Goal: Task Accomplishment & Management: Manage account settings

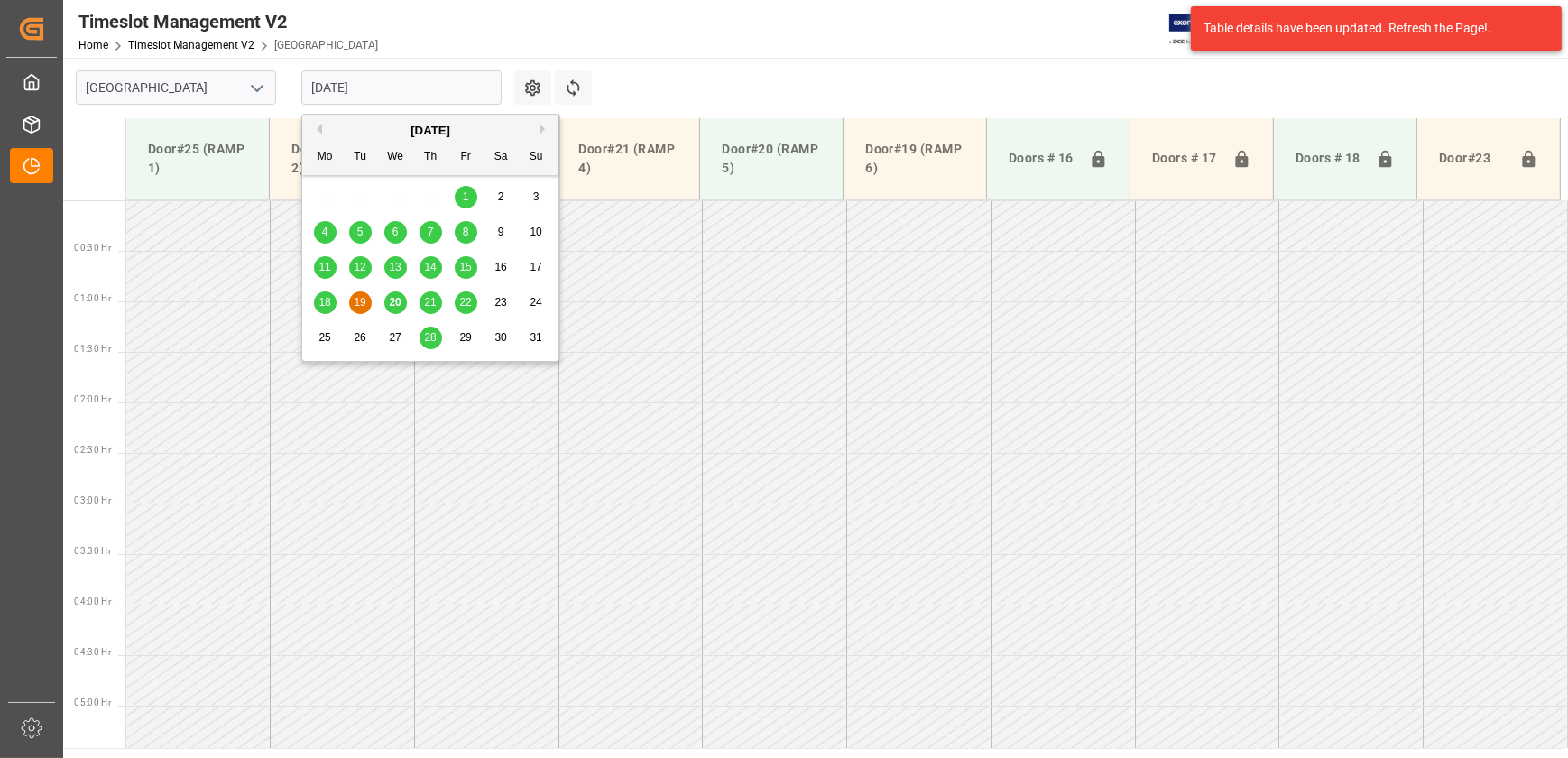
scroll to position [406, 0]
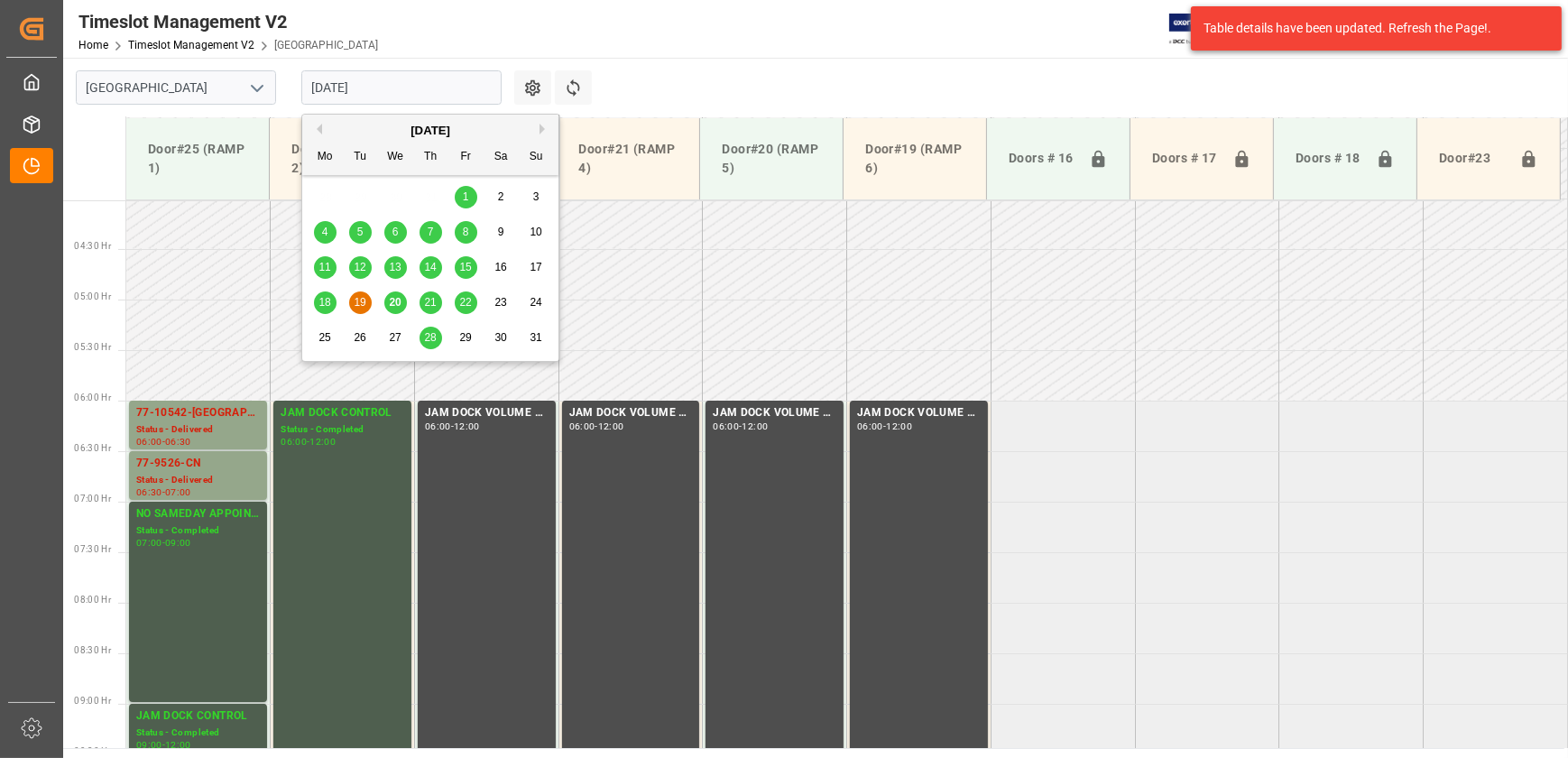
click at [411, 93] on input "[DATE]" at bounding box center [401, 87] width 200 height 34
click at [396, 302] on span "20" at bounding box center [395, 301] width 11 height 12
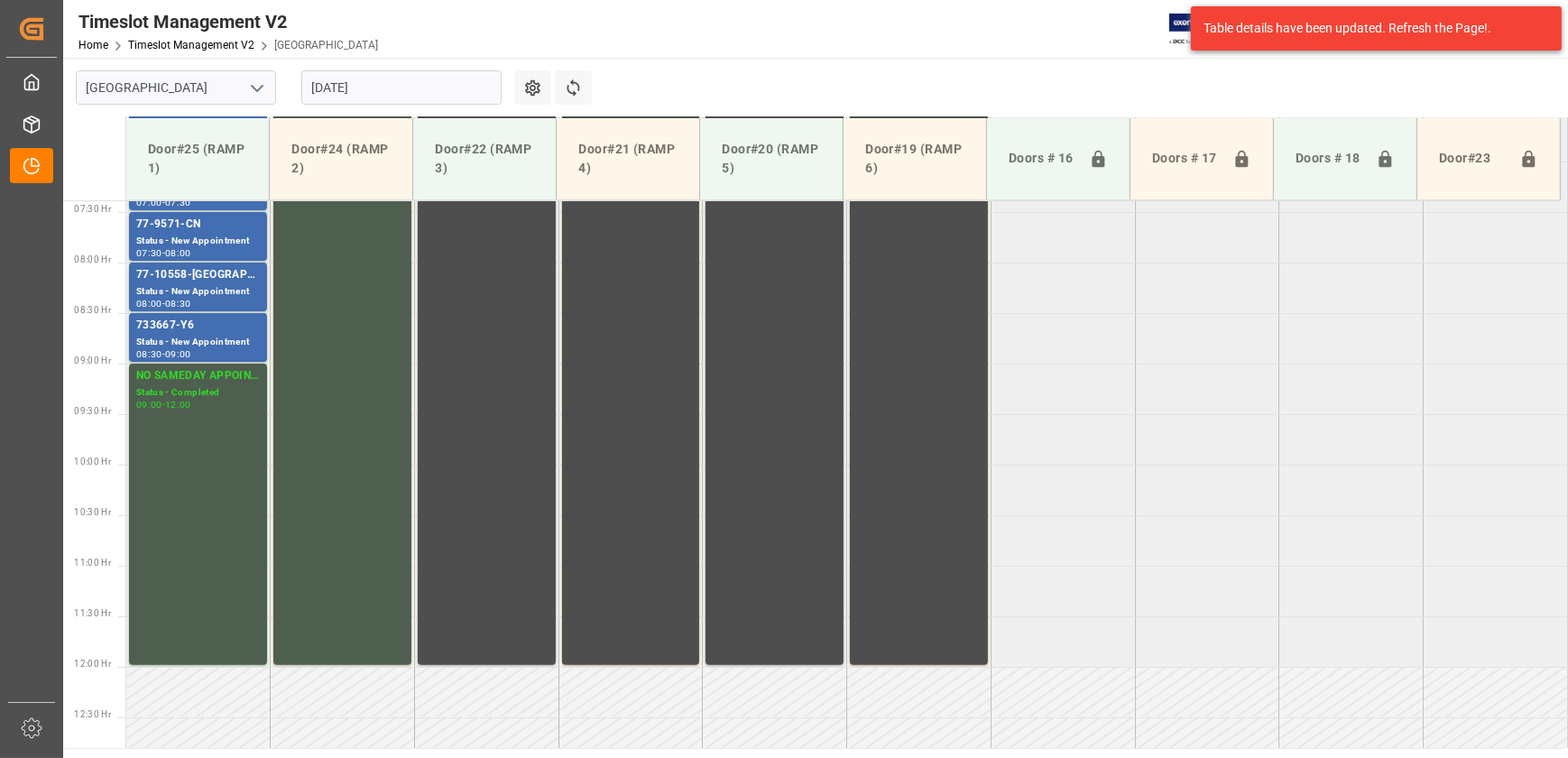
scroll to position [507, 0]
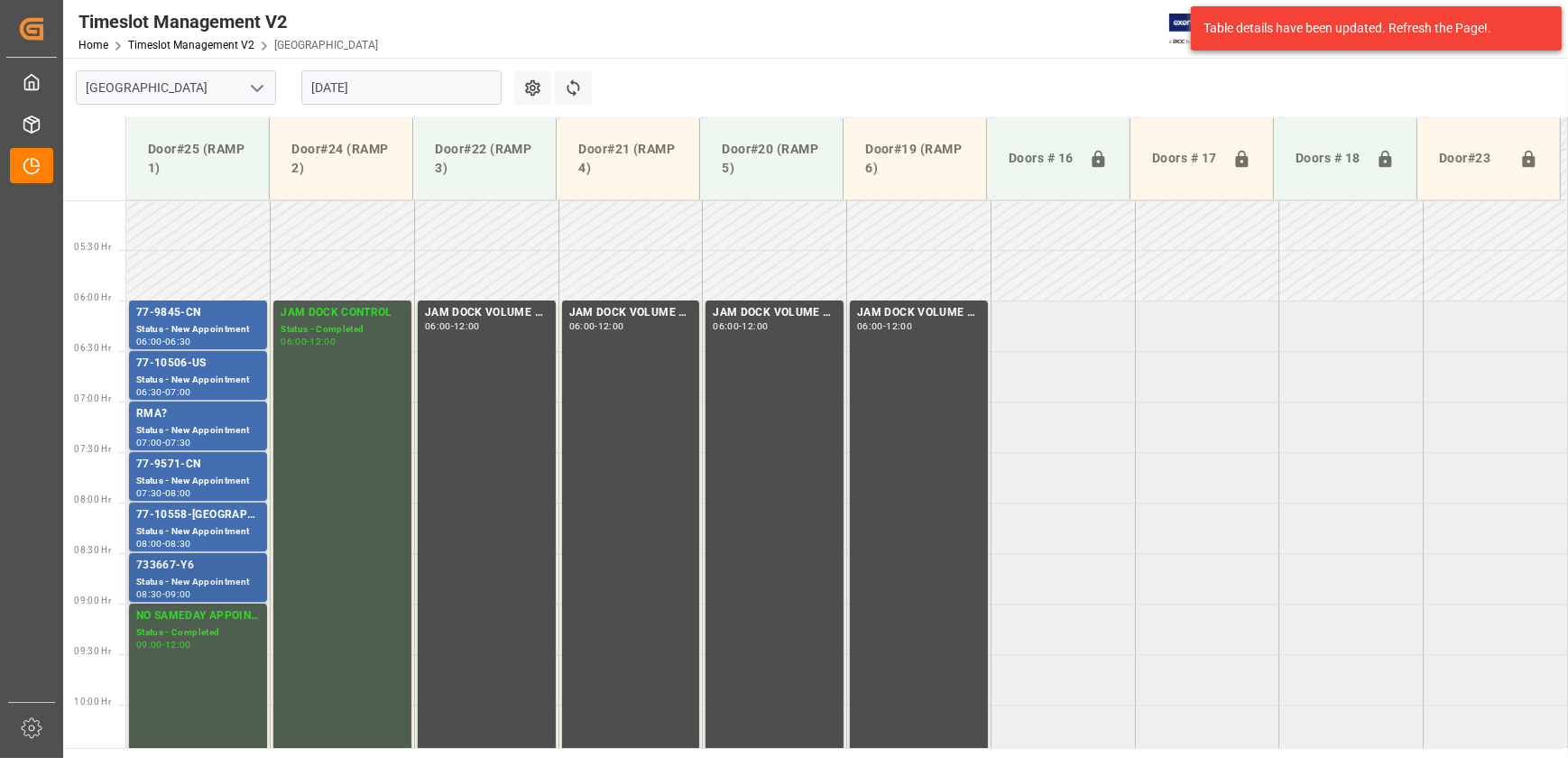
click at [230, 570] on div "733667-Y6" at bounding box center [197, 565] width 124 height 18
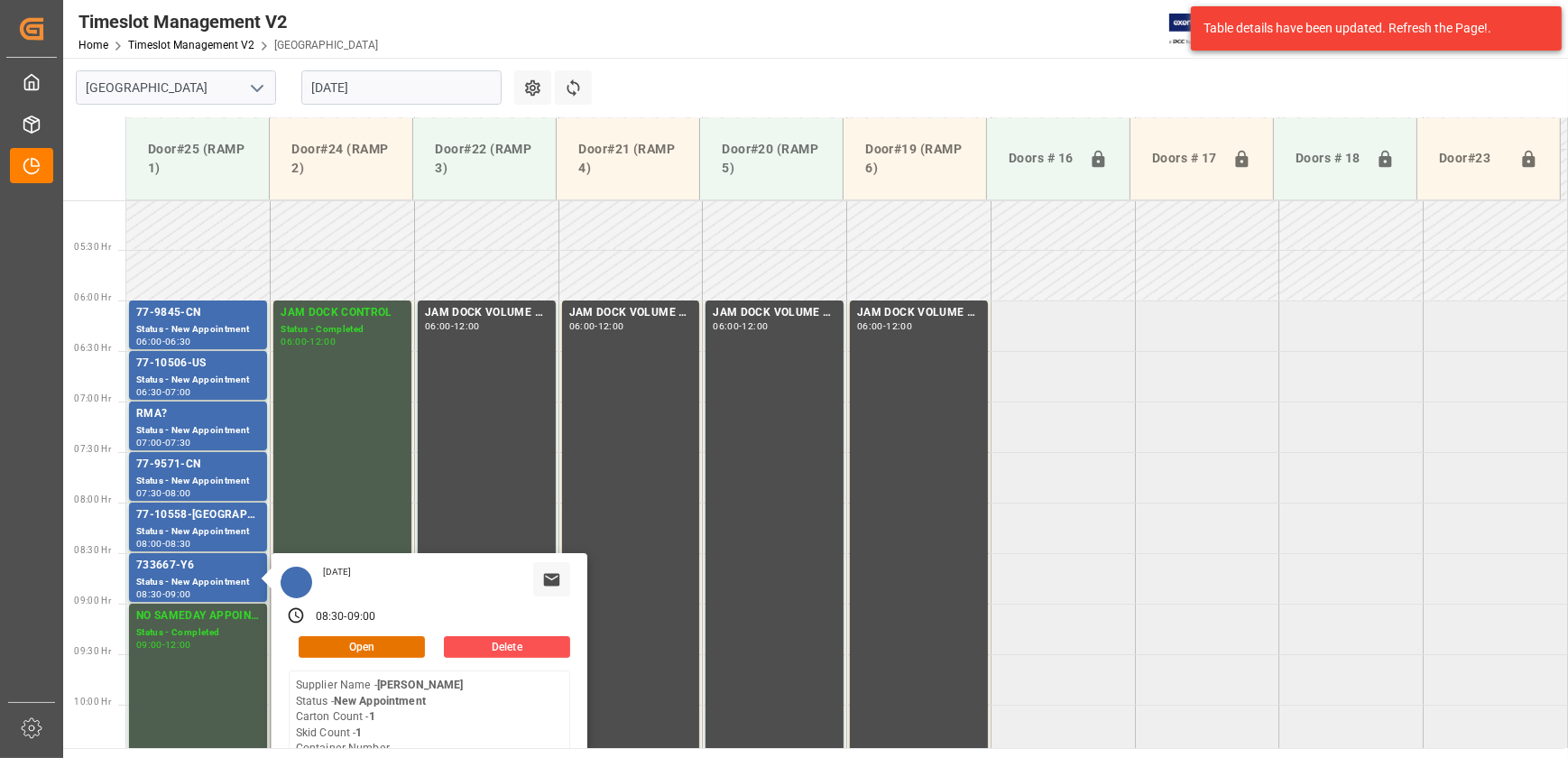
click at [354, 87] on input "[DATE]" at bounding box center [401, 87] width 200 height 34
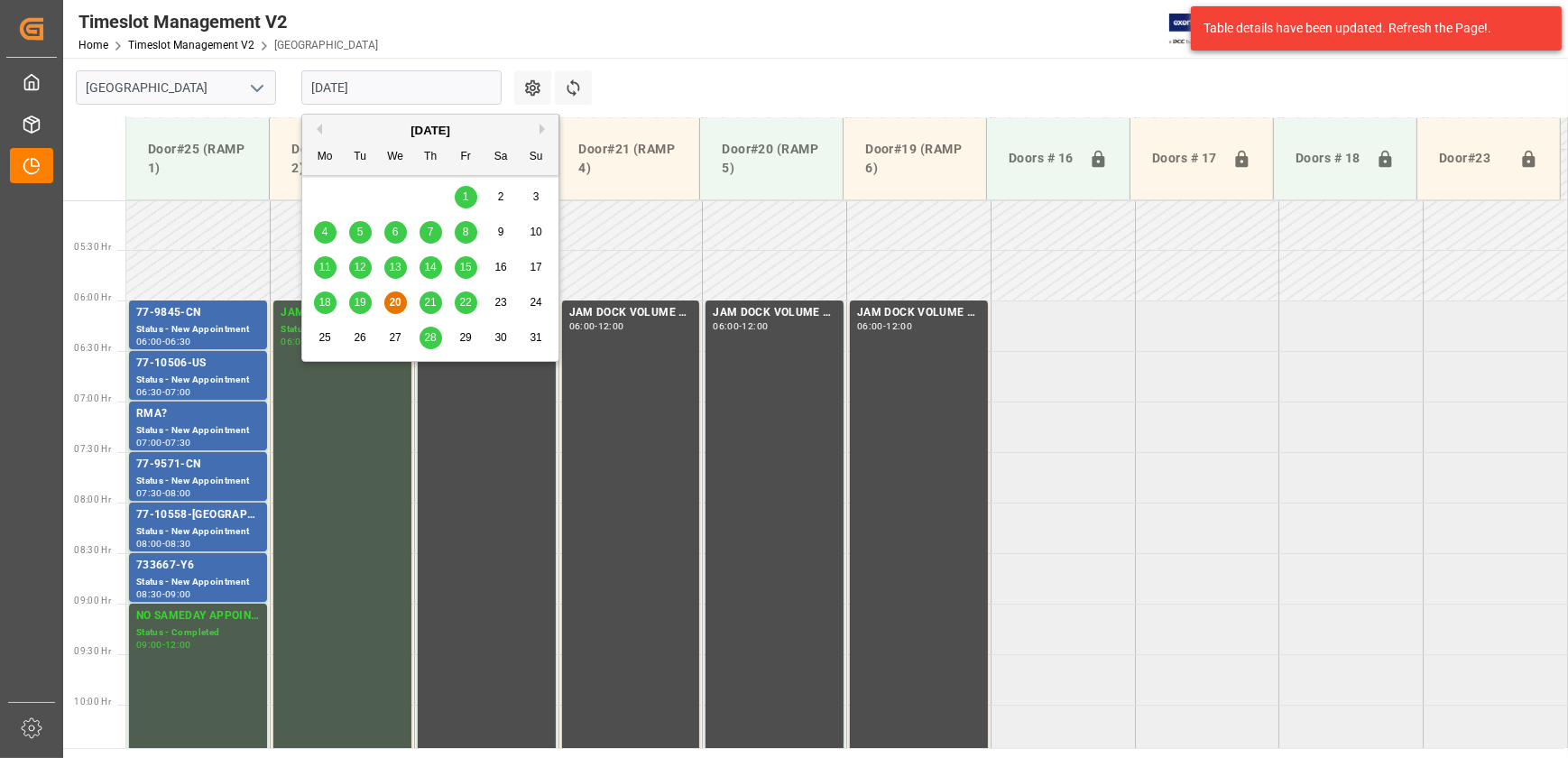
click at [433, 302] on span "21" at bounding box center [430, 301] width 11 height 12
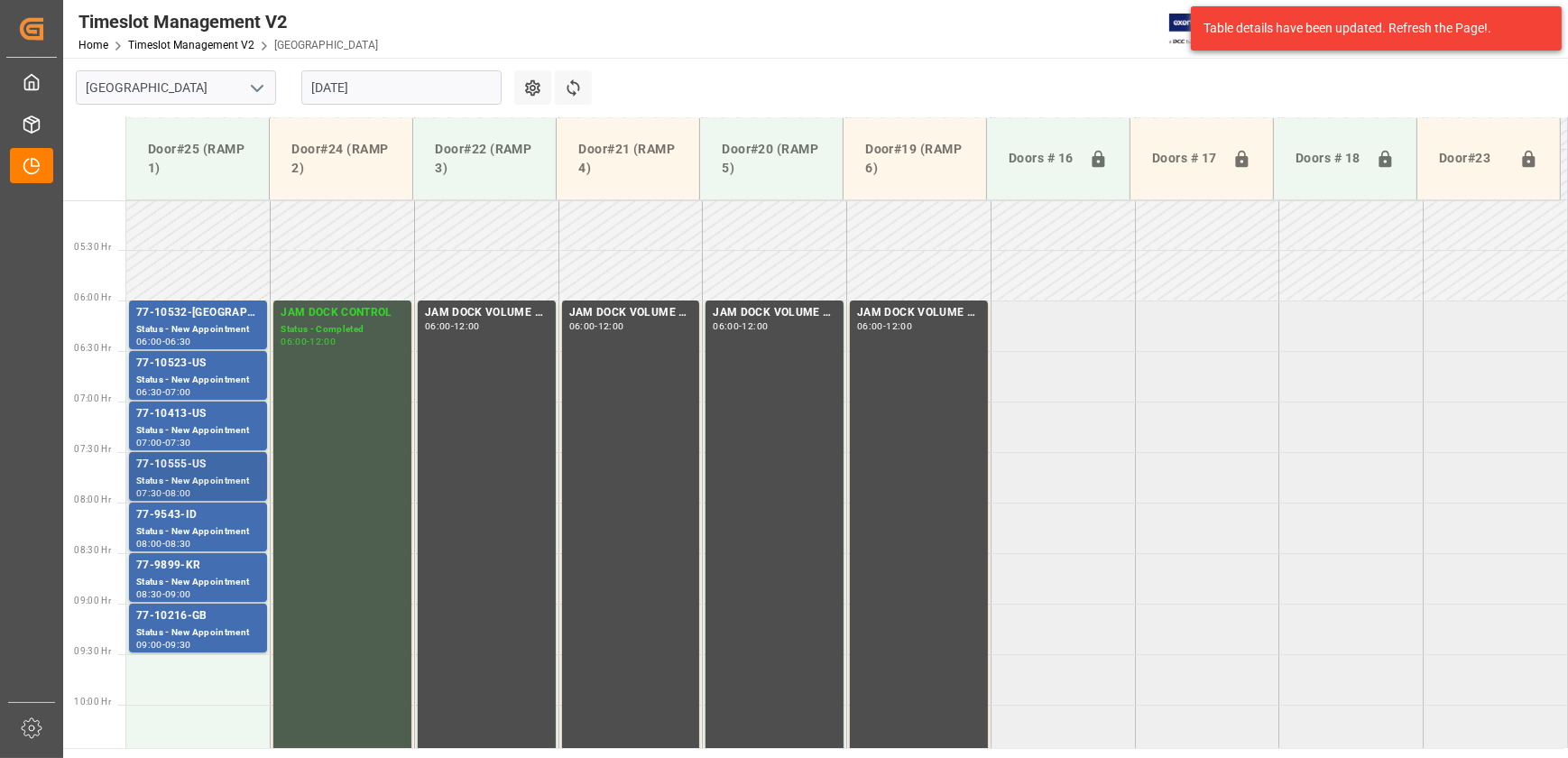
click at [216, 474] on div "Status - New Appointment" at bounding box center [197, 481] width 124 height 15
click at [211, 517] on div "77-9543-ID" at bounding box center [197, 515] width 124 height 18
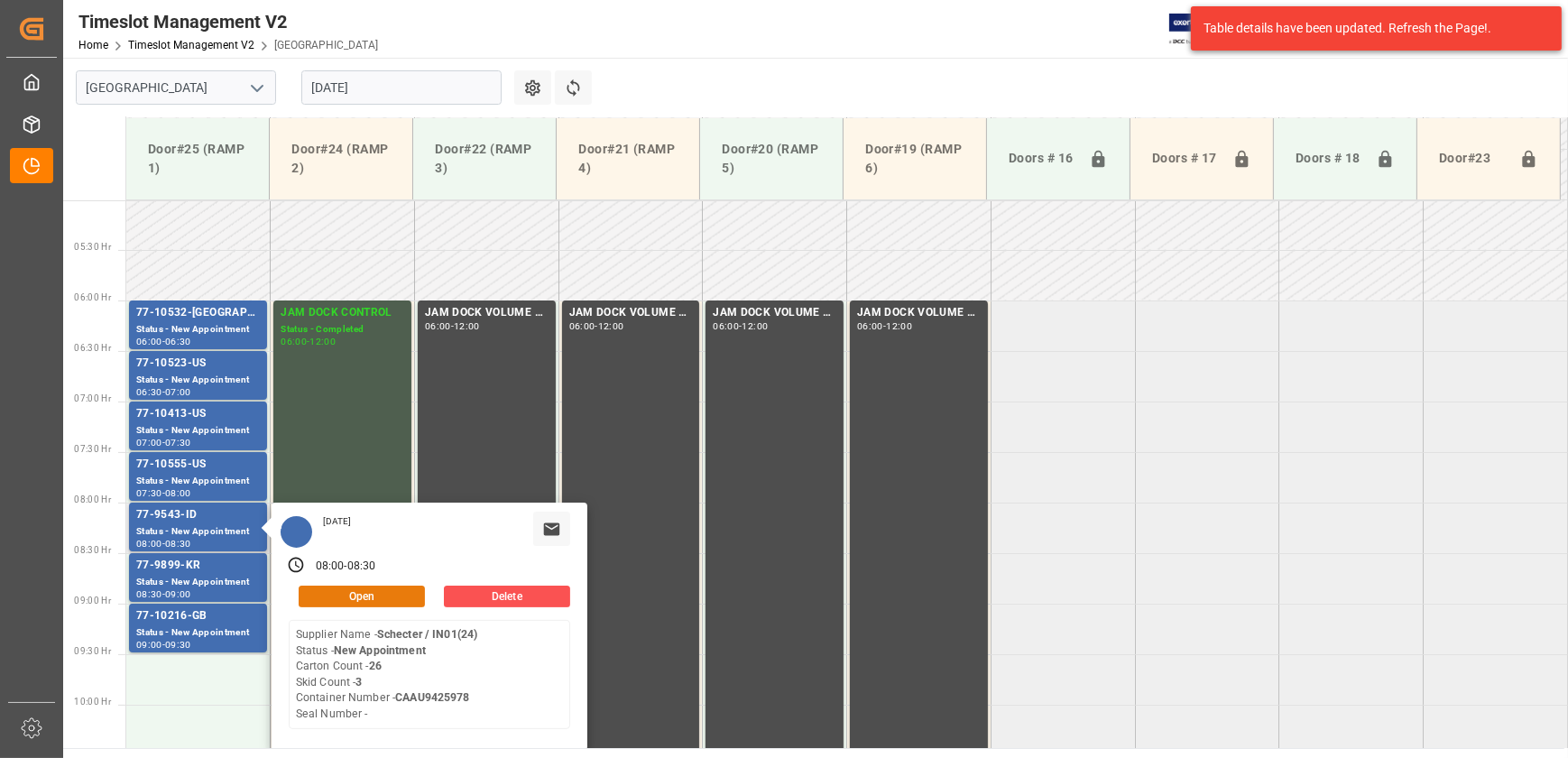
click at [364, 601] on button "Open" at bounding box center [362, 596] width 127 height 22
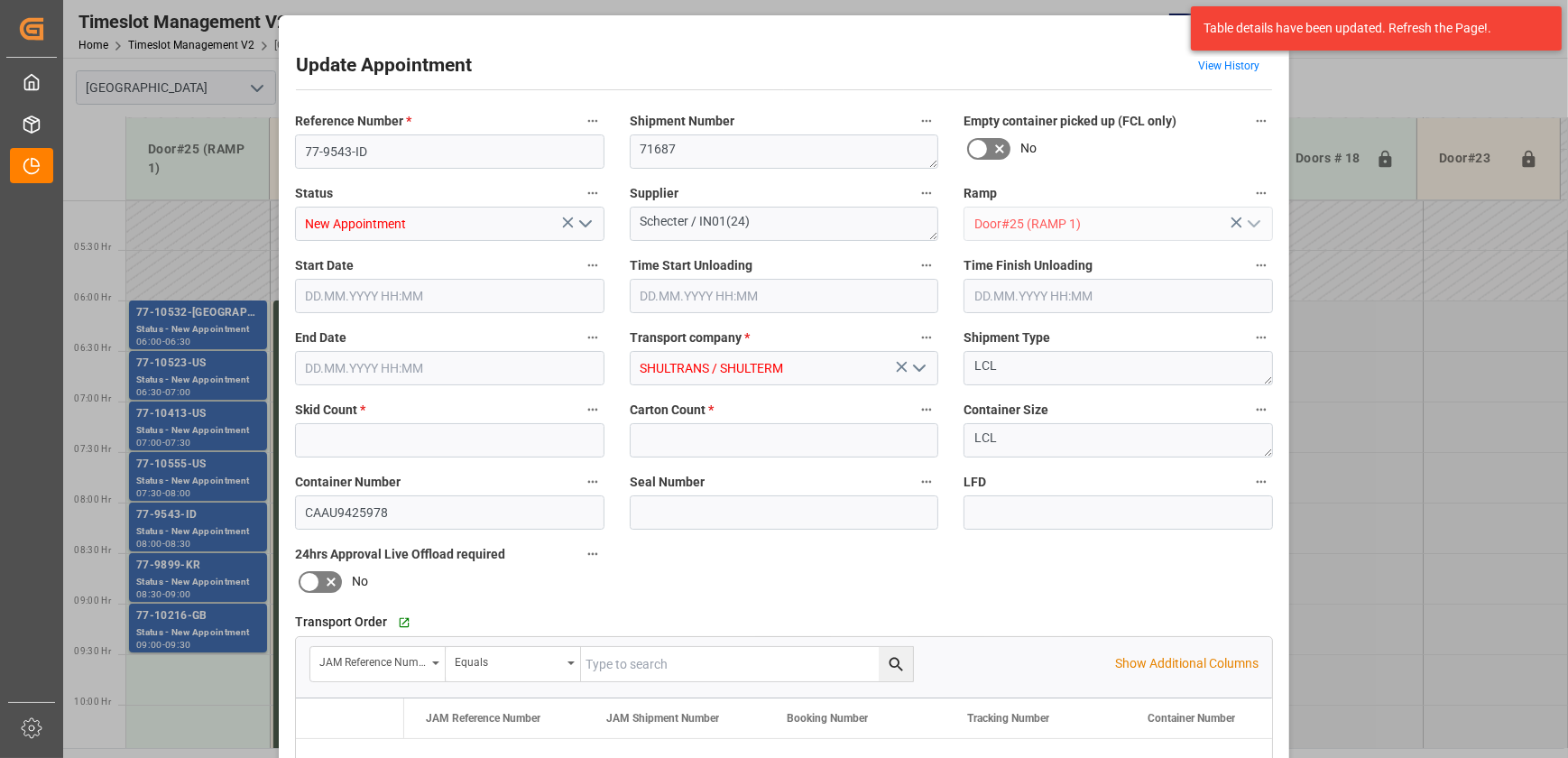
type input "3"
type input "26"
type input "[DATE] 08:00"
type input "[DATE] 08:30"
type input "[DATE] 11:17"
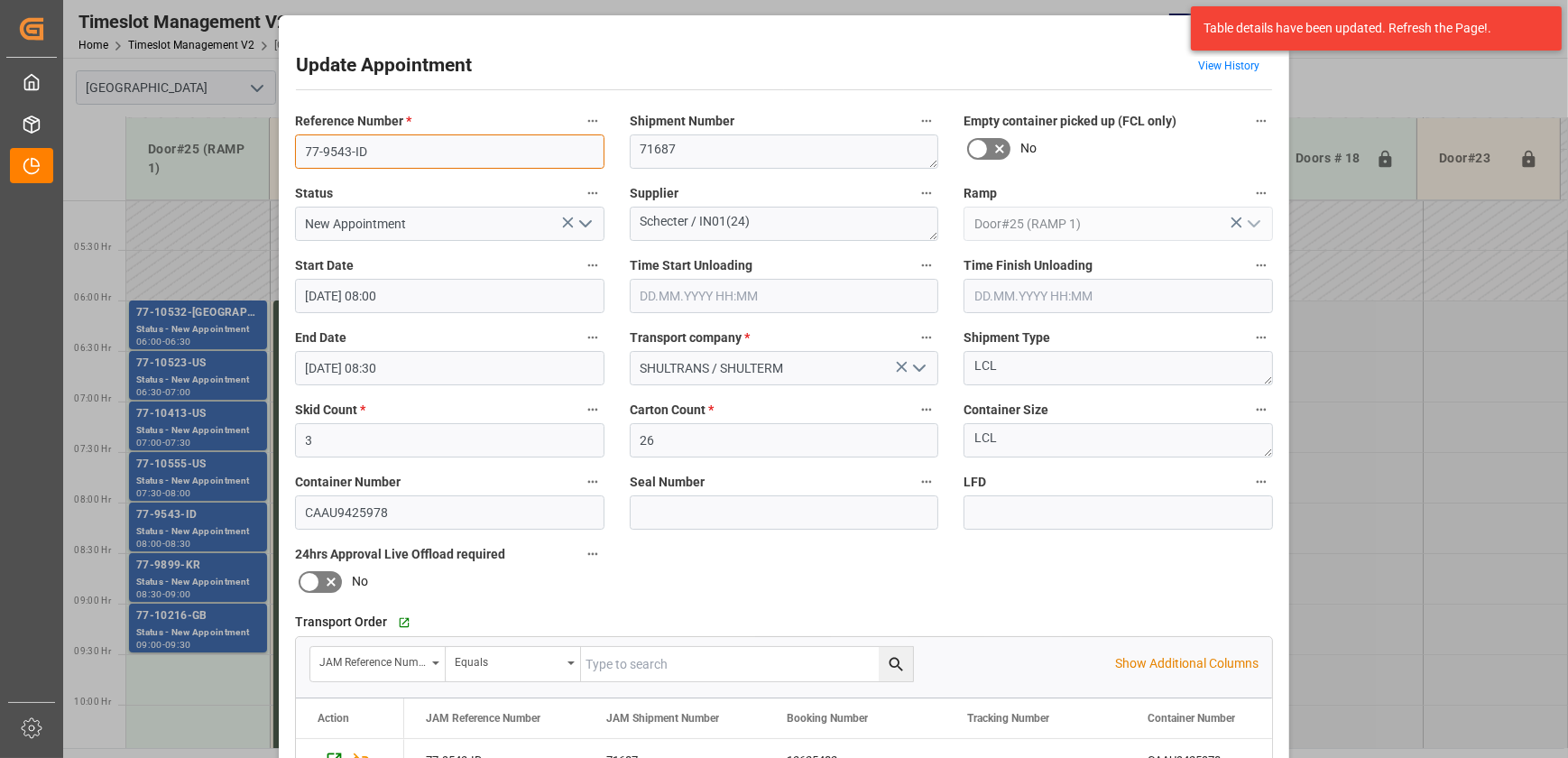
click at [383, 146] on input "77-9543-ID" at bounding box center [450, 151] width 310 height 34
click at [203, 575] on div "Update Appointment View History Reference Number * 77-9543-ID Shipment Number 7…" at bounding box center [784, 379] width 1568 height 758
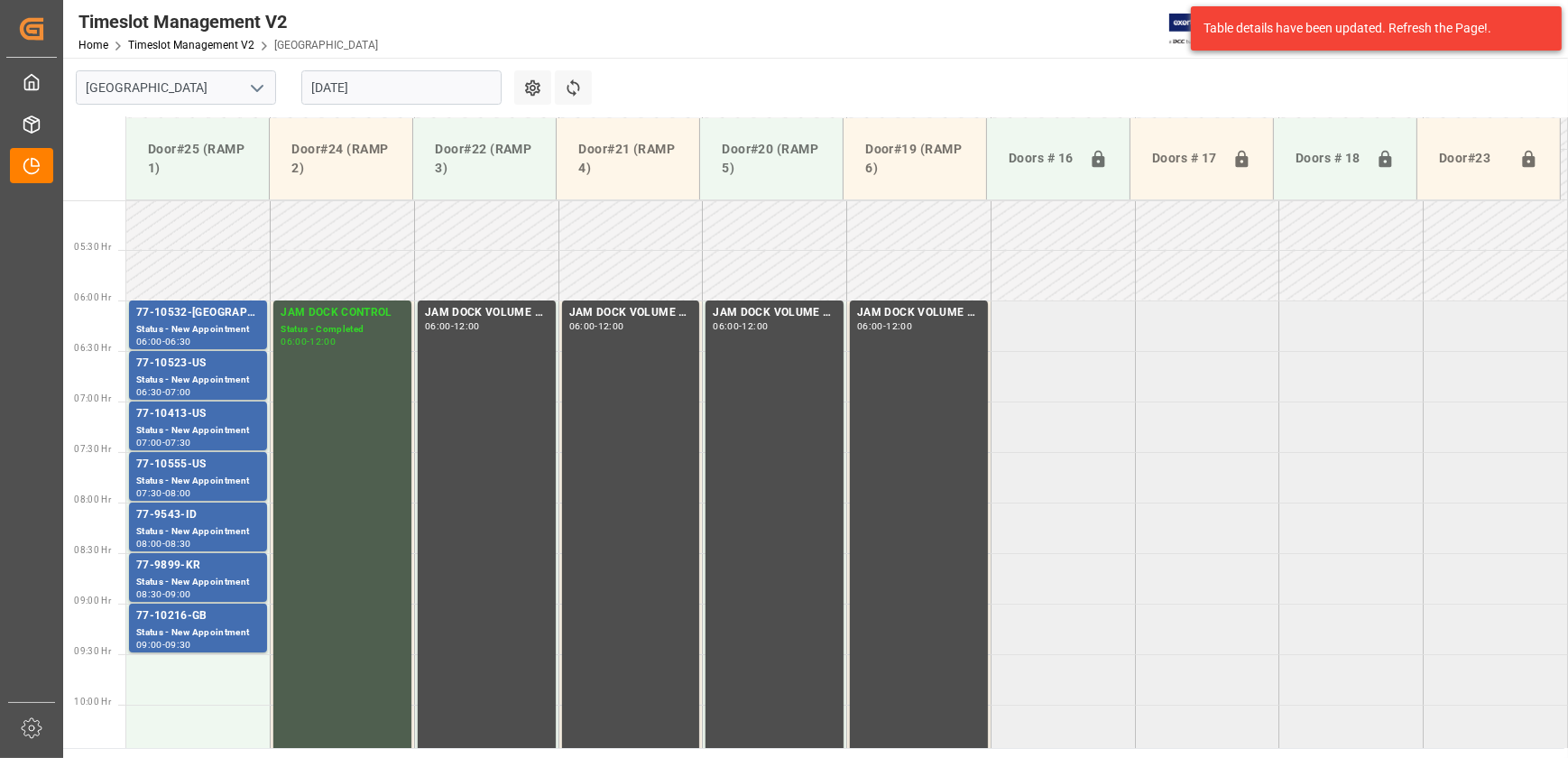
click at [203, 575] on div "Status - New Appointment" at bounding box center [197, 582] width 124 height 15
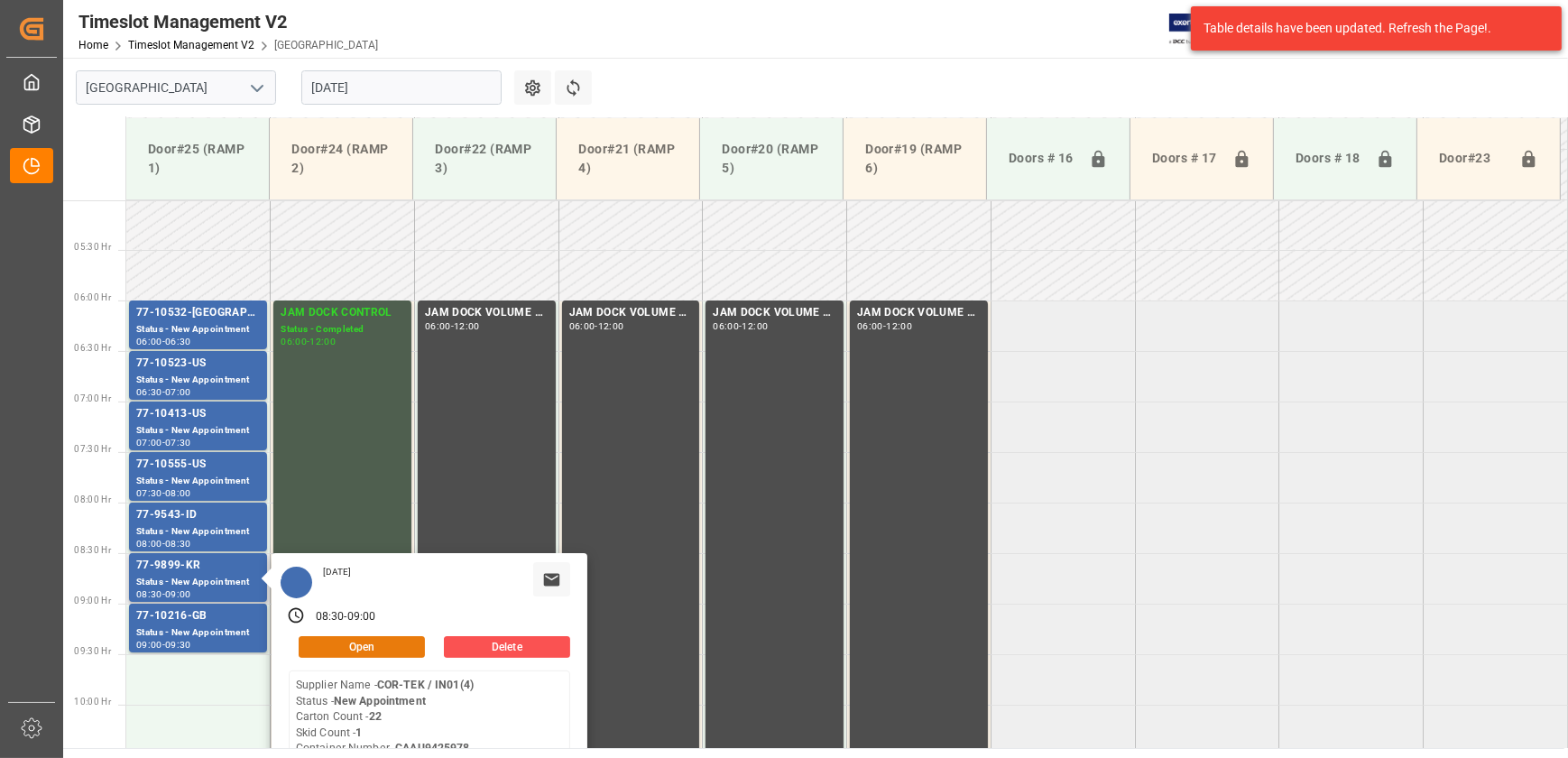
click at [365, 649] on button "Open" at bounding box center [362, 646] width 127 height 22
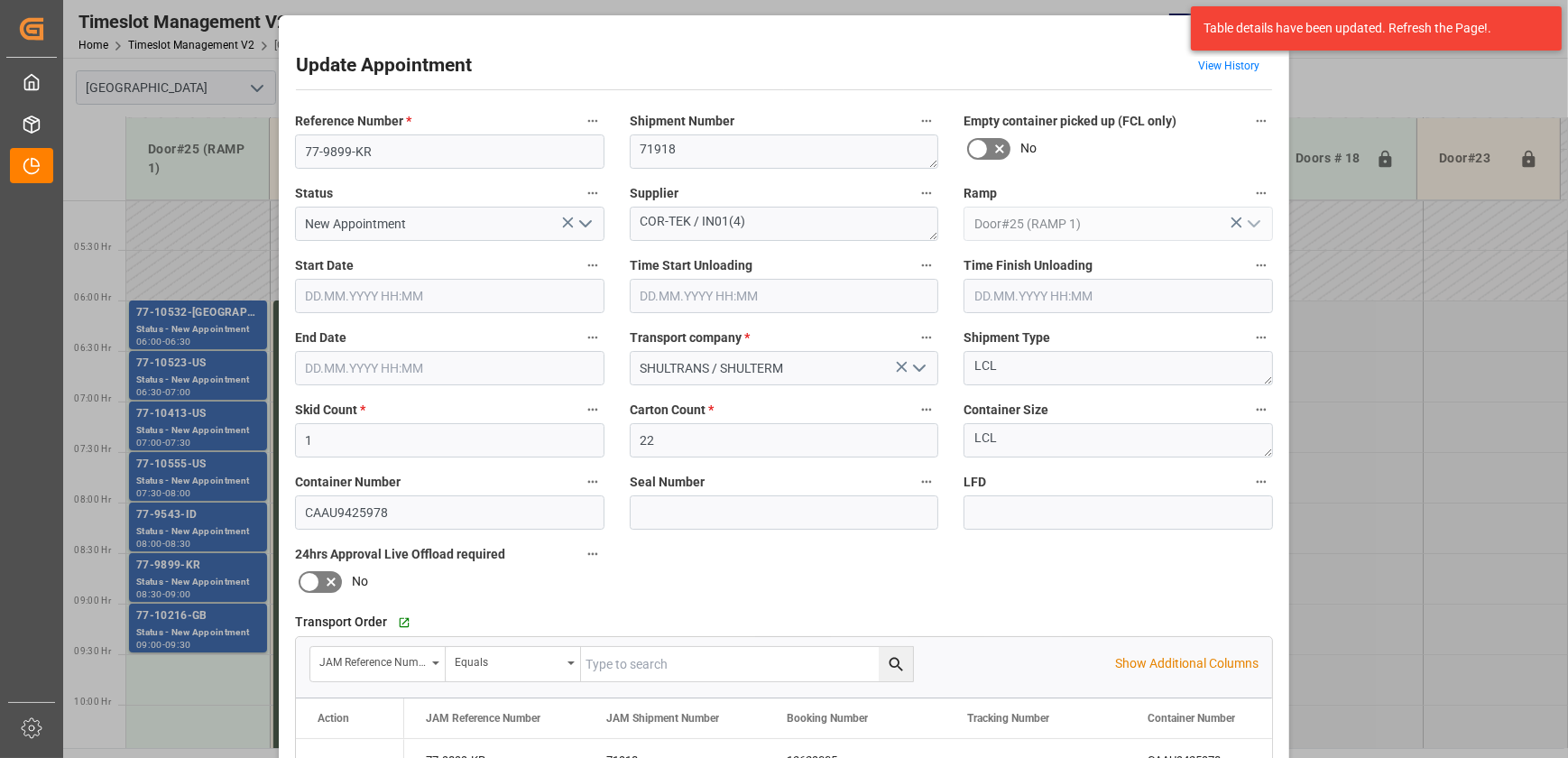
type input "[DATE] 08:30"
type input "[DATE] 09:00"
type input "[DATE] 11:15"
click at [403, 144] on input "77-9899-KR" at bounding box center [450, 151] width 310 height 34
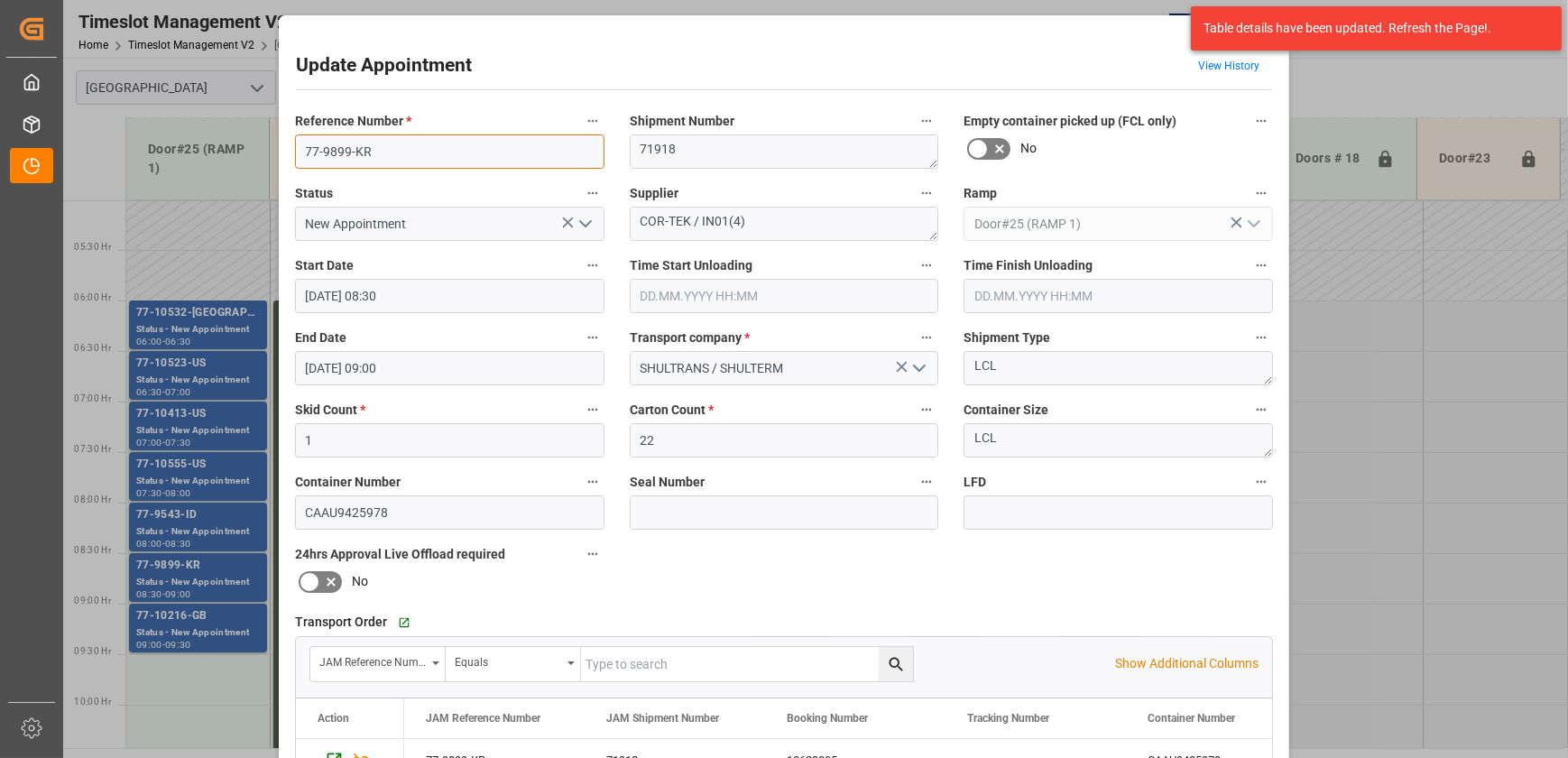
click at [403, 144] on input "77-9899-KR" at bounding box center [450, 151] width 310 height 34
drag, startPoint x: 689, startPoint y: 217, endPoint x: 605, endPoint y: 217, distance: 84.0
click at [605, 217] on div "Reference Number * 77-9899-KR Shipment Number 71918 Empty container picked up (…" at bounding box center [784, 558] width 1003 height 909
click at [201, 617] on div "Update Appointment View History Reference Number * 77-9899-KR Shipment Number 7…" at bounding box center [784, 379] width 1568 height 758
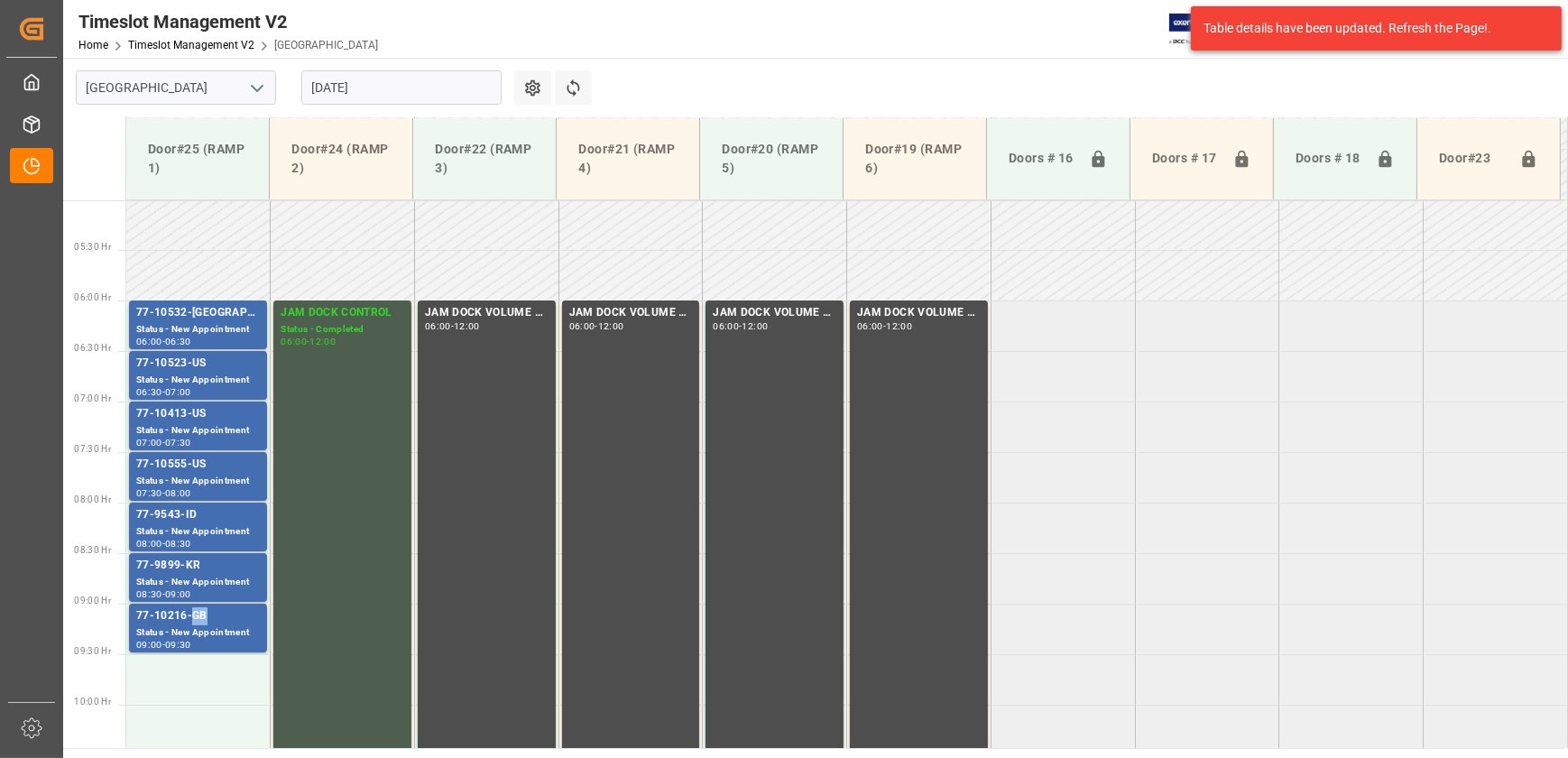
click at [201, 617] on div "77-10216-GB" at bounding box center [197, 616] width 124 height 18
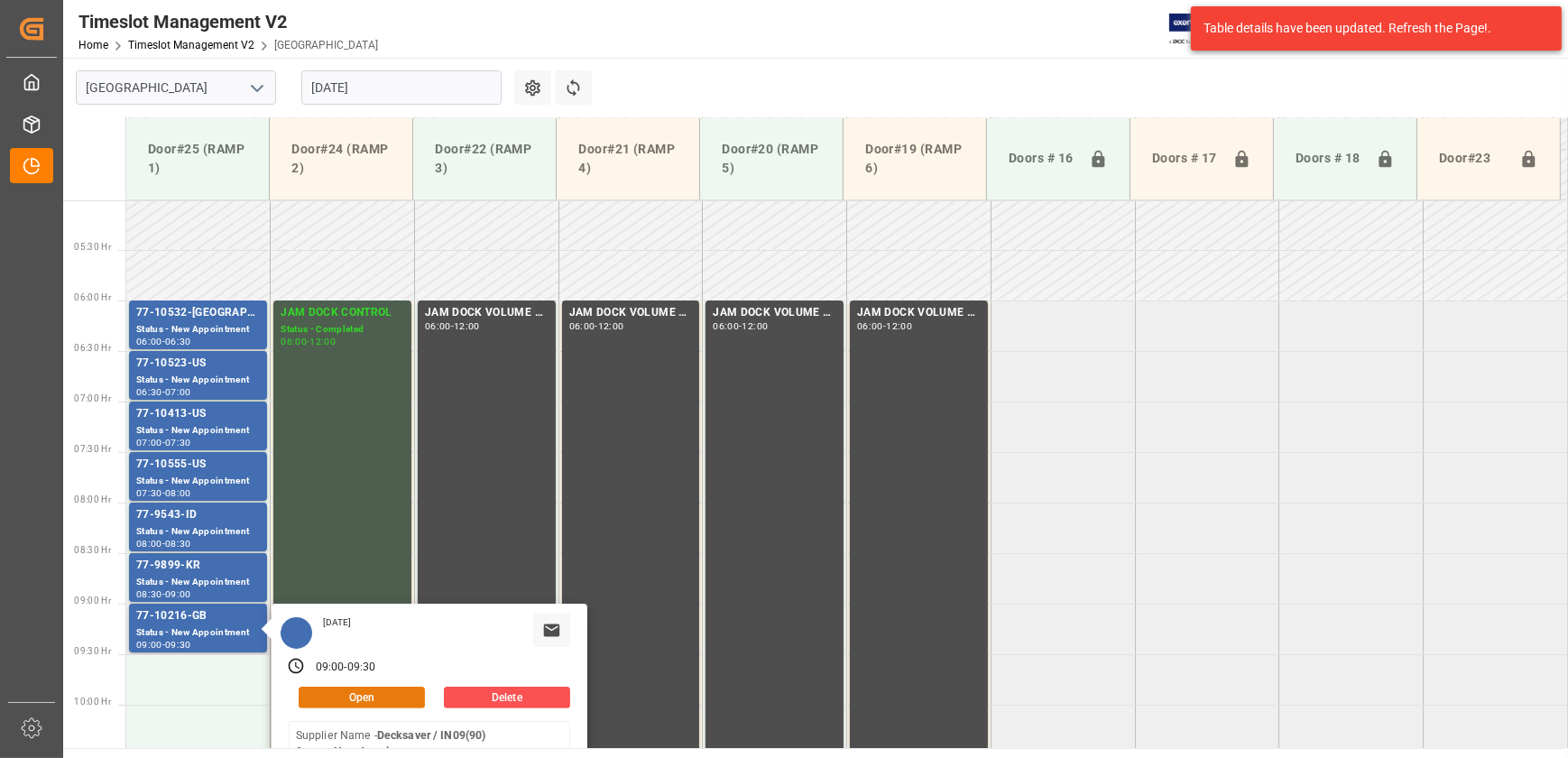
click at [387, 698] on button "Open" at bounding box center [362, 698] width 127 height 22
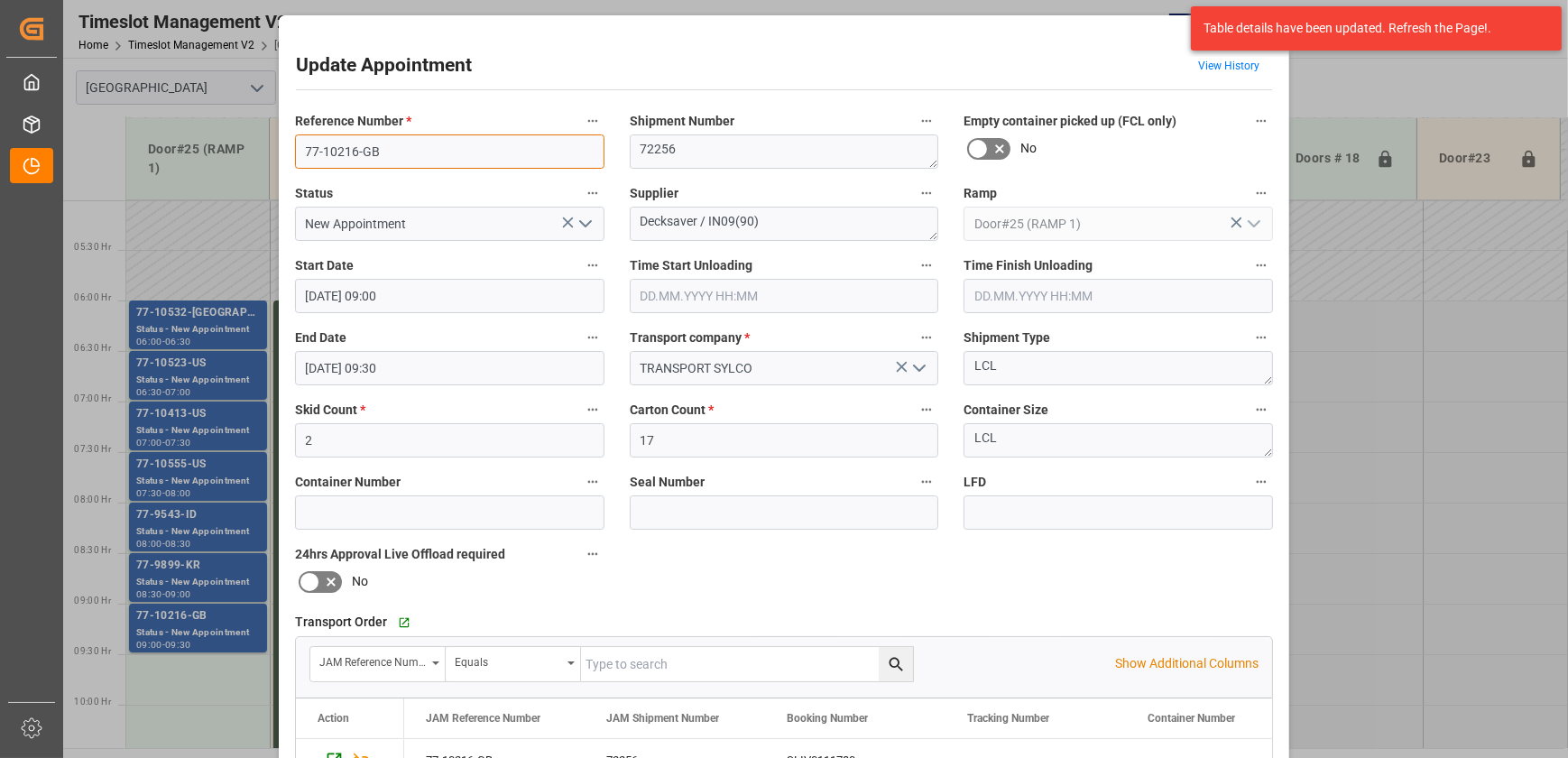
click at [399, 154] on input "77-10216-GB" at bounding box center [450, 151] width 310 height 34
click at [1155, 616] on div "Transport Order   Go to Shipment Tracking Grid" at bounding box center [783, 623] width 978 height 27
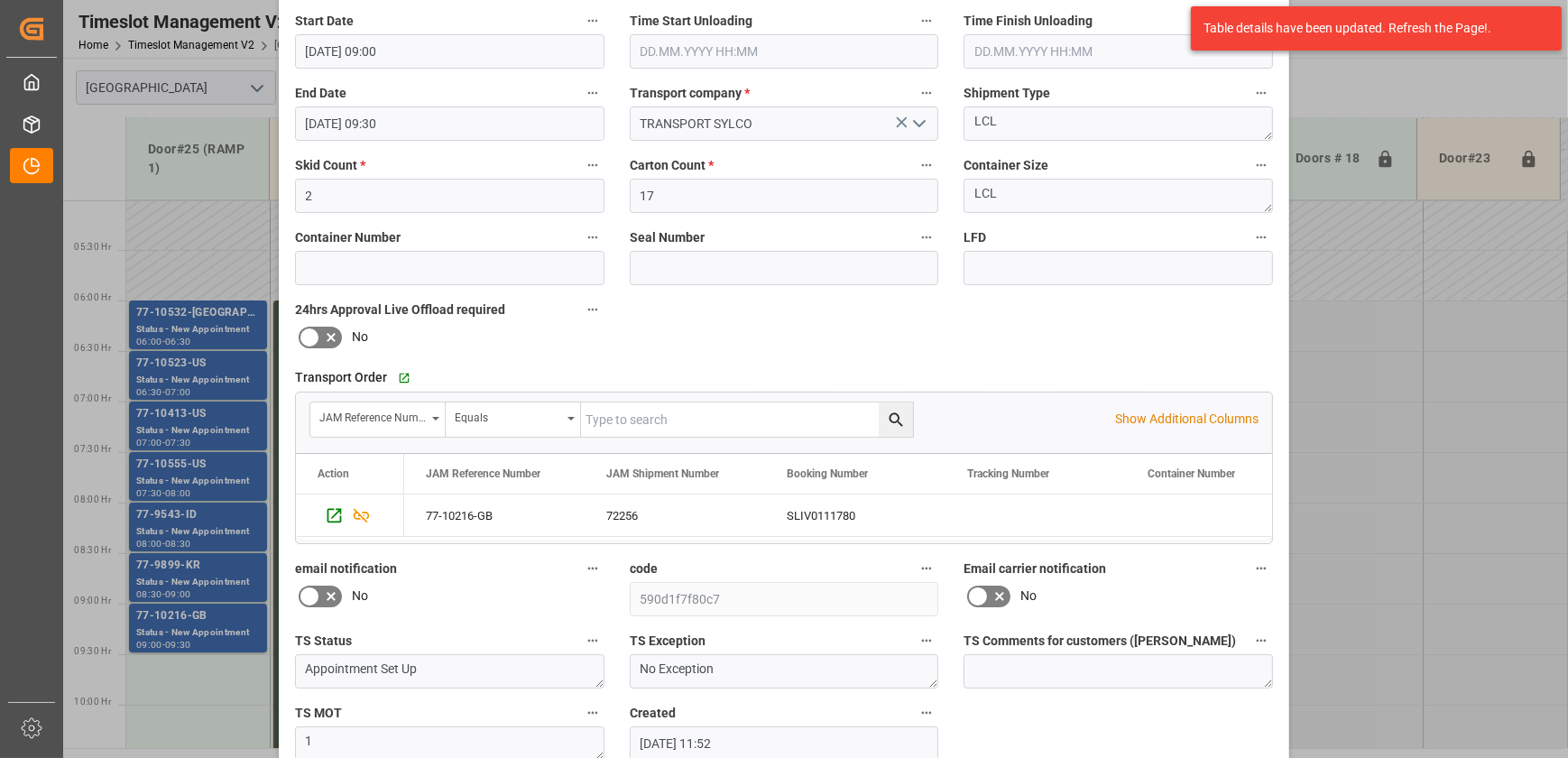
scroll to position [337, 0]
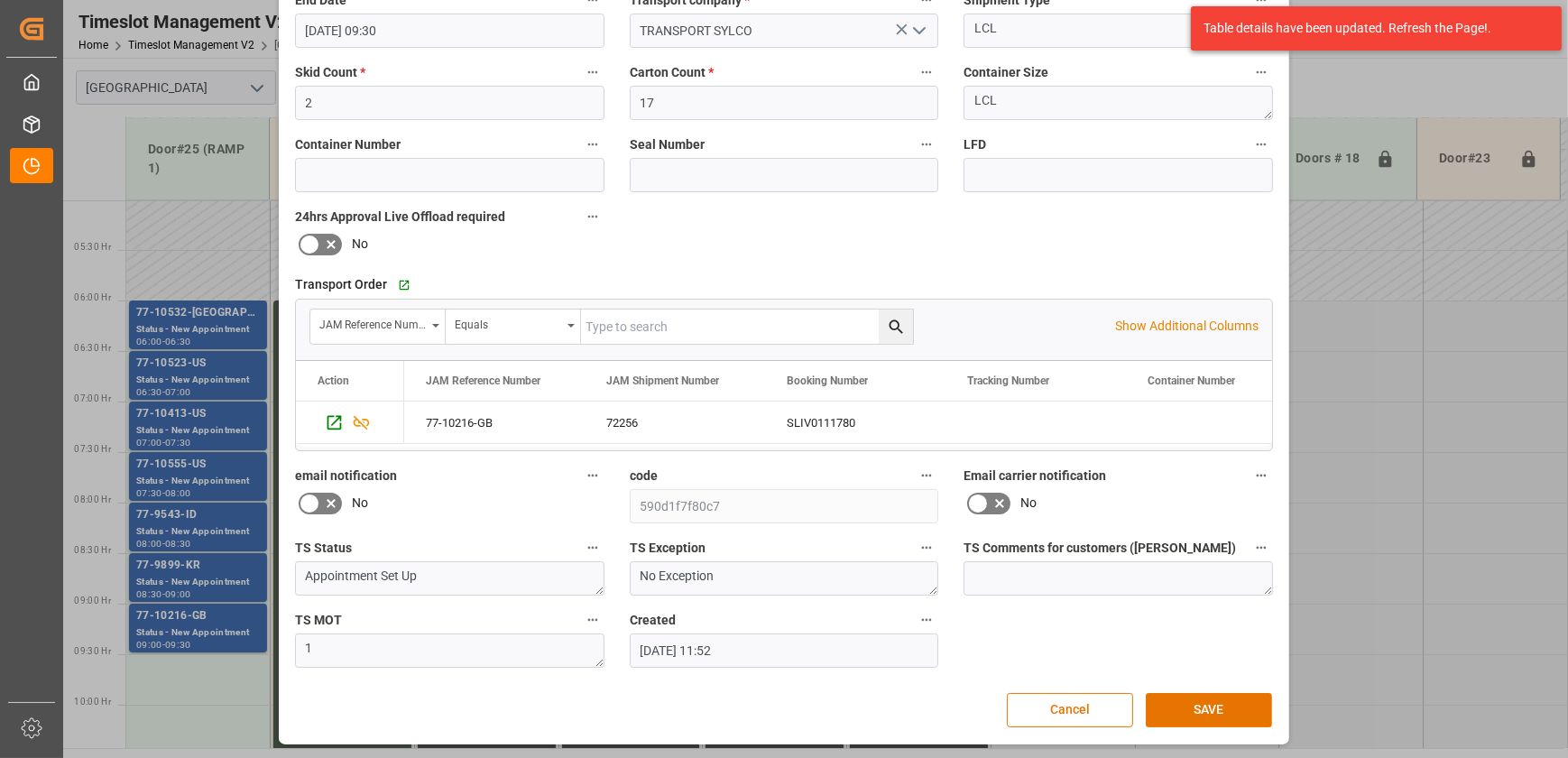
click at [1083, 710] on button "Cancel" at bounding box center [1070, 711] width 127 height 34
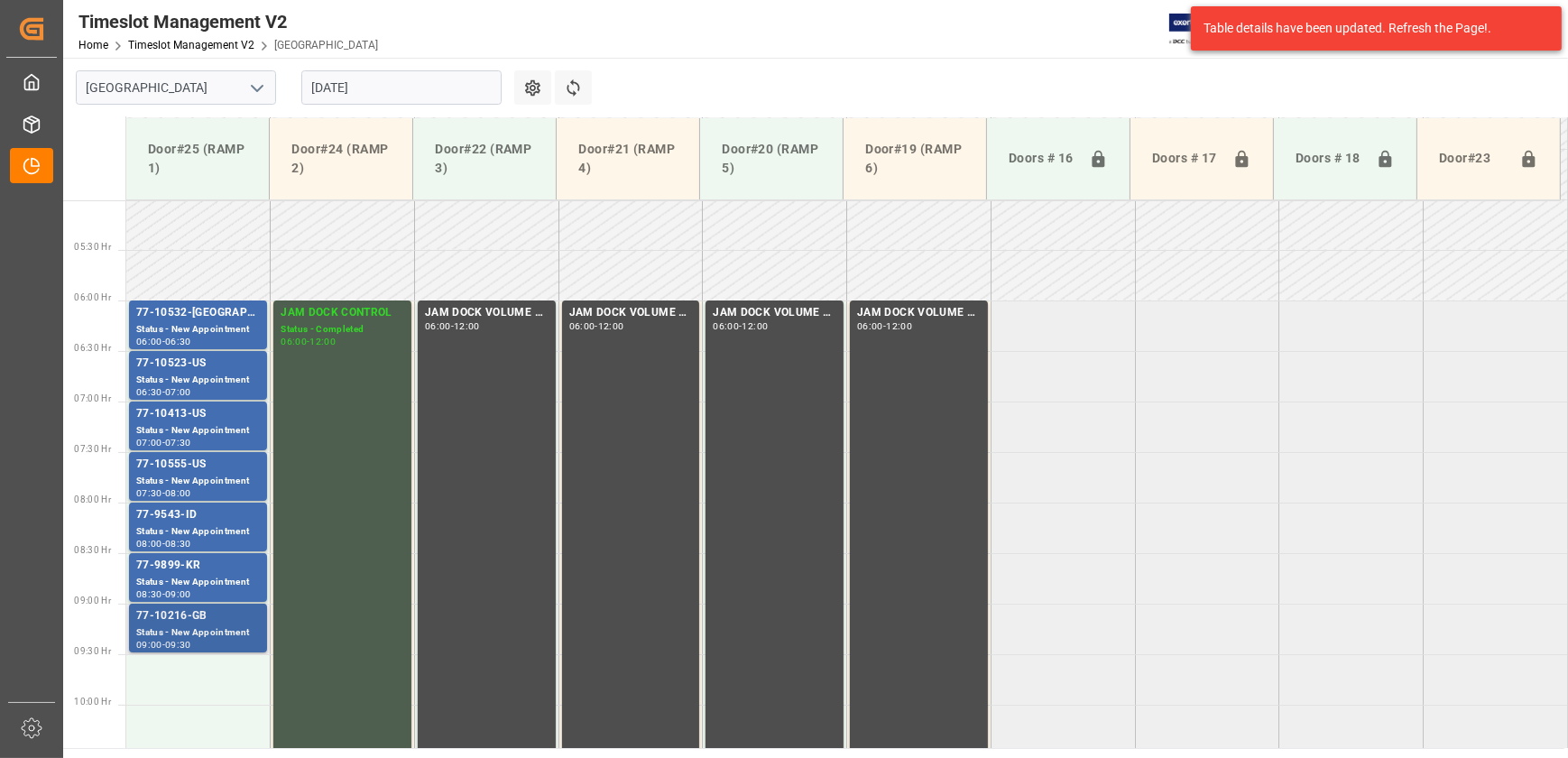
click at [194, 608] on div "77-10216-GB" at bounding box center [197, 616] width 124 height 18
click at [188, 525] on div "Status - New Appointment" at bounding box center [197, 532] width 124 height 15
click at [171, 426] on div "Status - New Appointment" at bounding box center [197, 431] width 124 height 15
click at [180, 317] on div "77-10532-[GEOGRAPHIC_DATA]" at bounding box center [197, 313] width 124 height 18
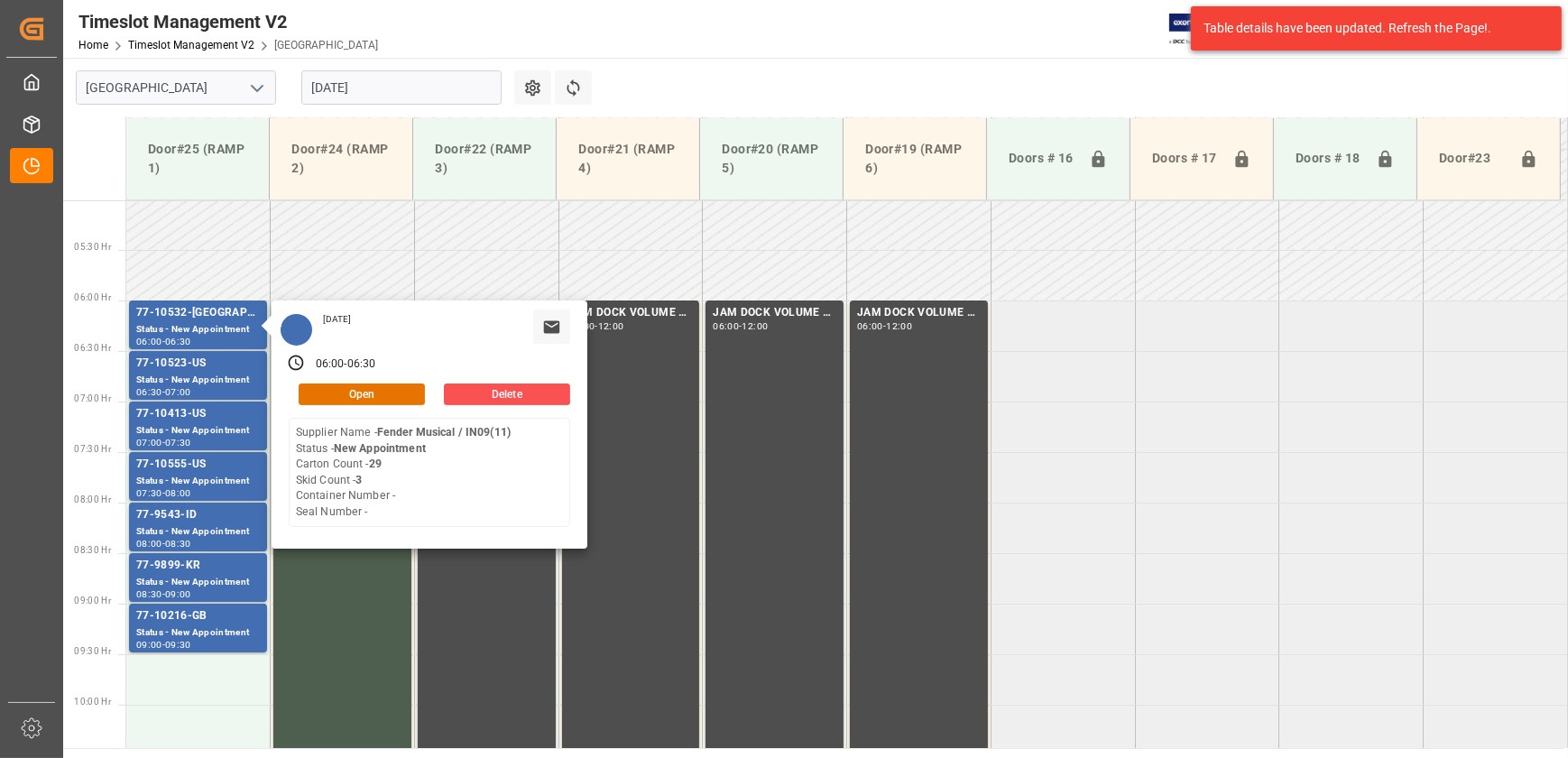
click at [397, 84] on input "[DATE]" at bounding box center [401, 87] width 200 height 34
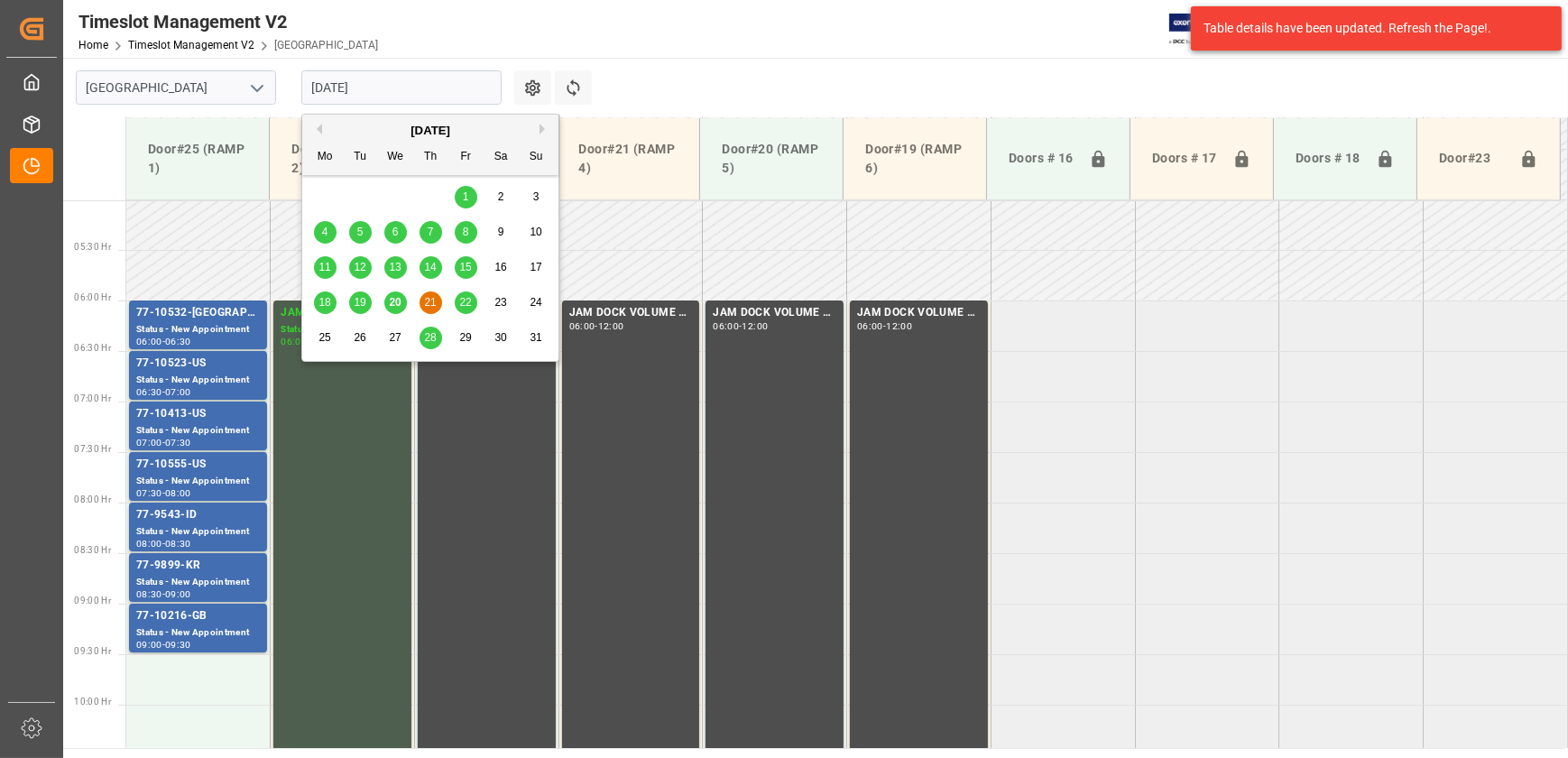
click at [471, 300] on div "22" at bounding box center [466, 302] width 23 height 22
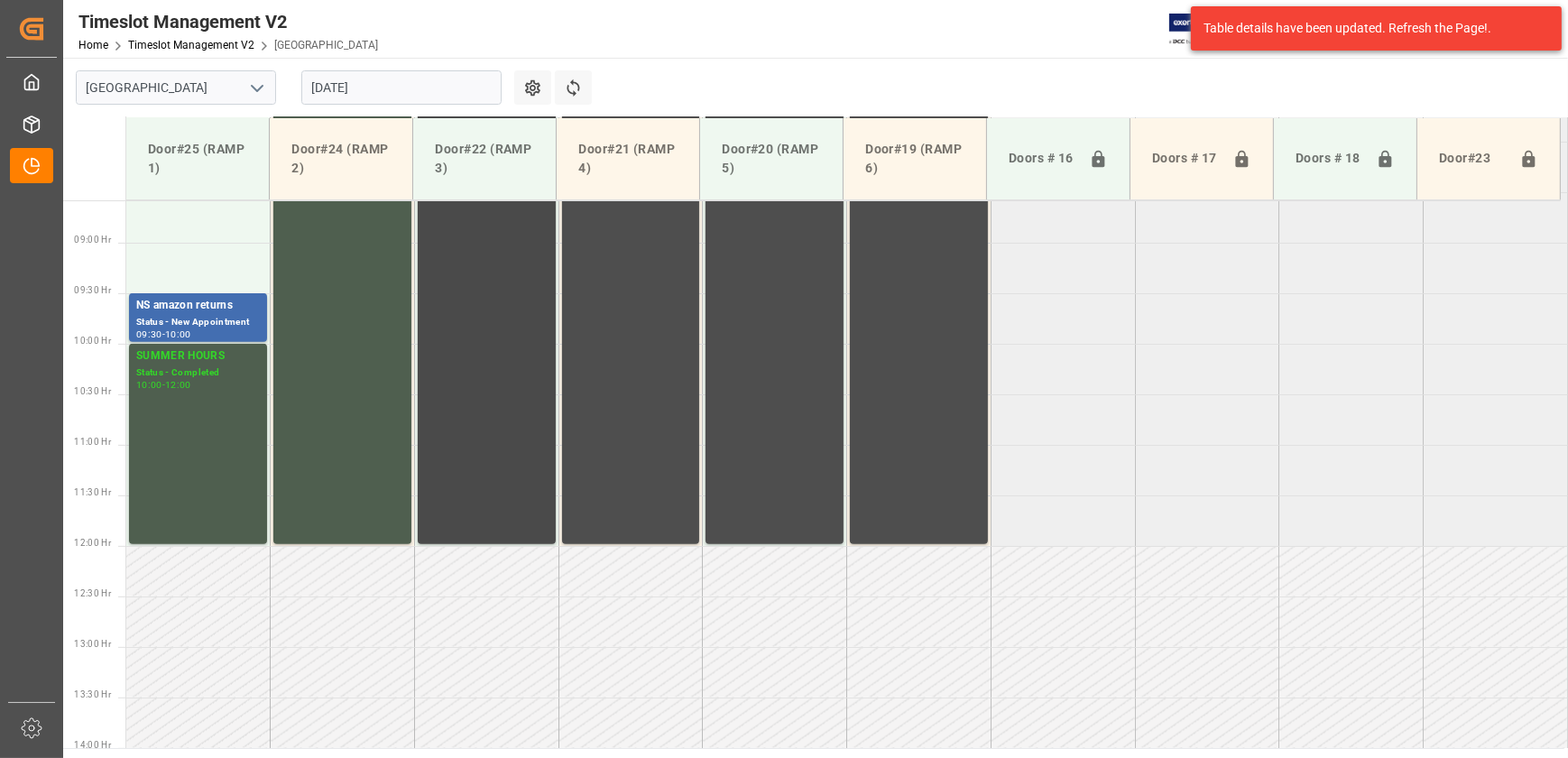
scroll to position [917, 0]
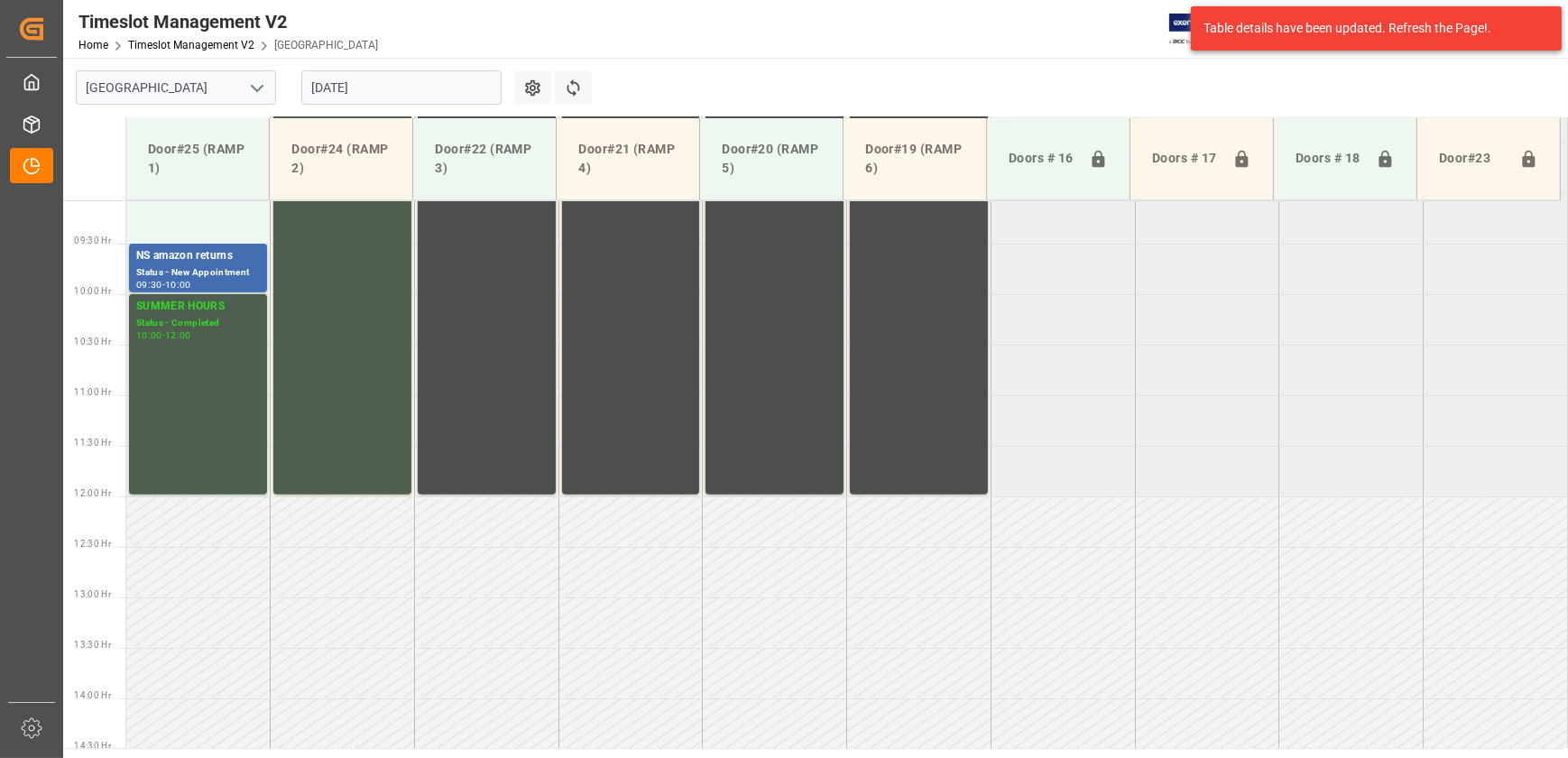
click at [352, 87] on input "[DATE]" at bounding box center [401, 87] width 200 height 34
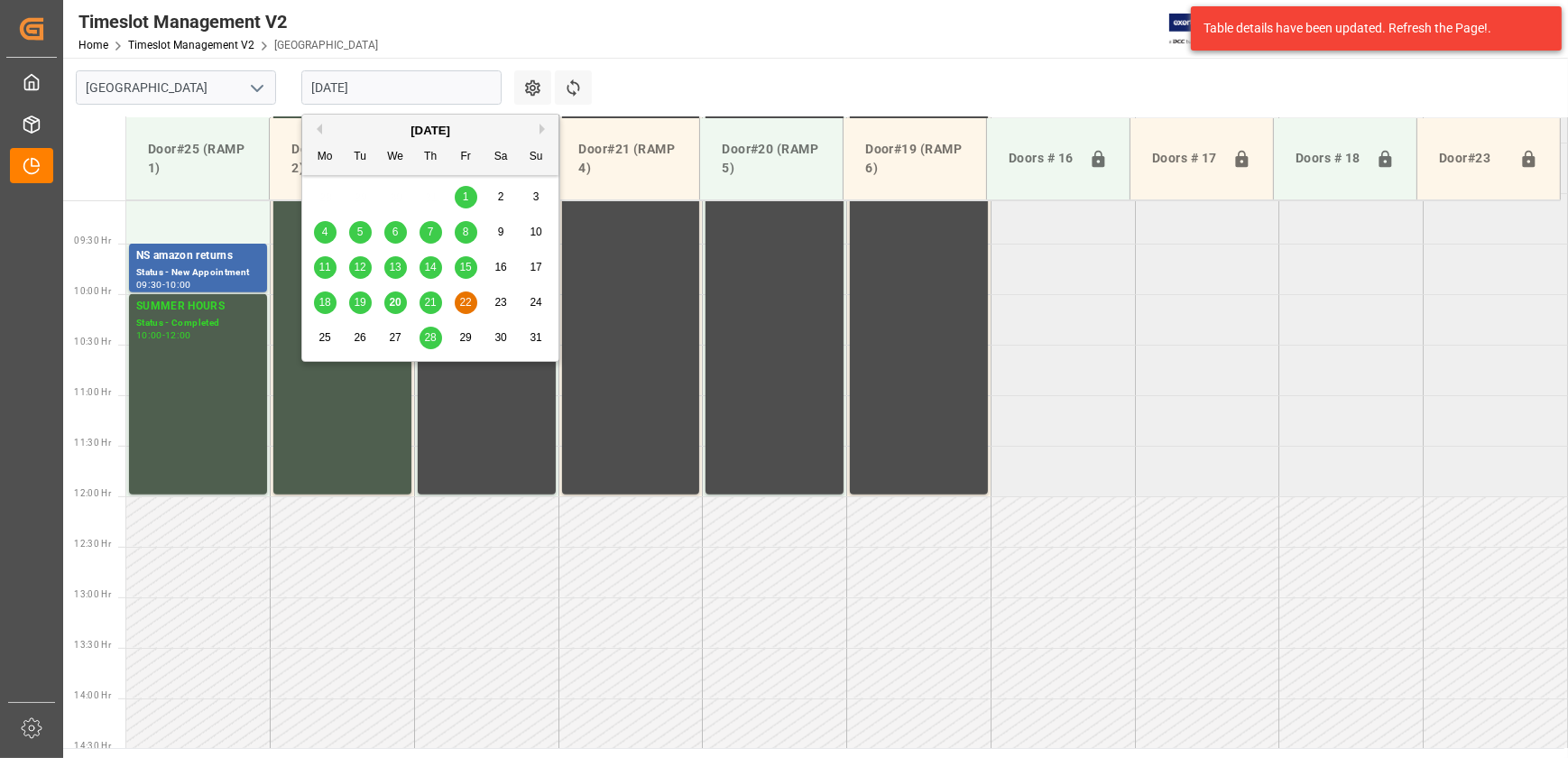
click at [1222, 557] on td at bounding box center [1207, 572] width 145 height 50
